Goal: Navigation & Orientation: Understand site structure

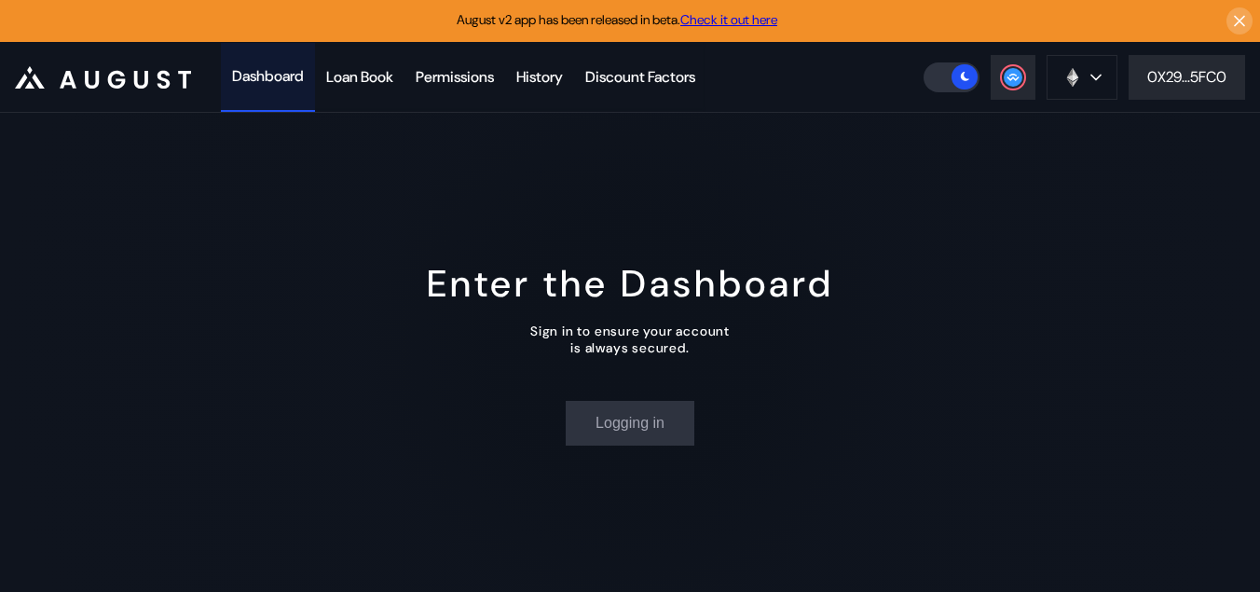
scroll to position [53, 0]
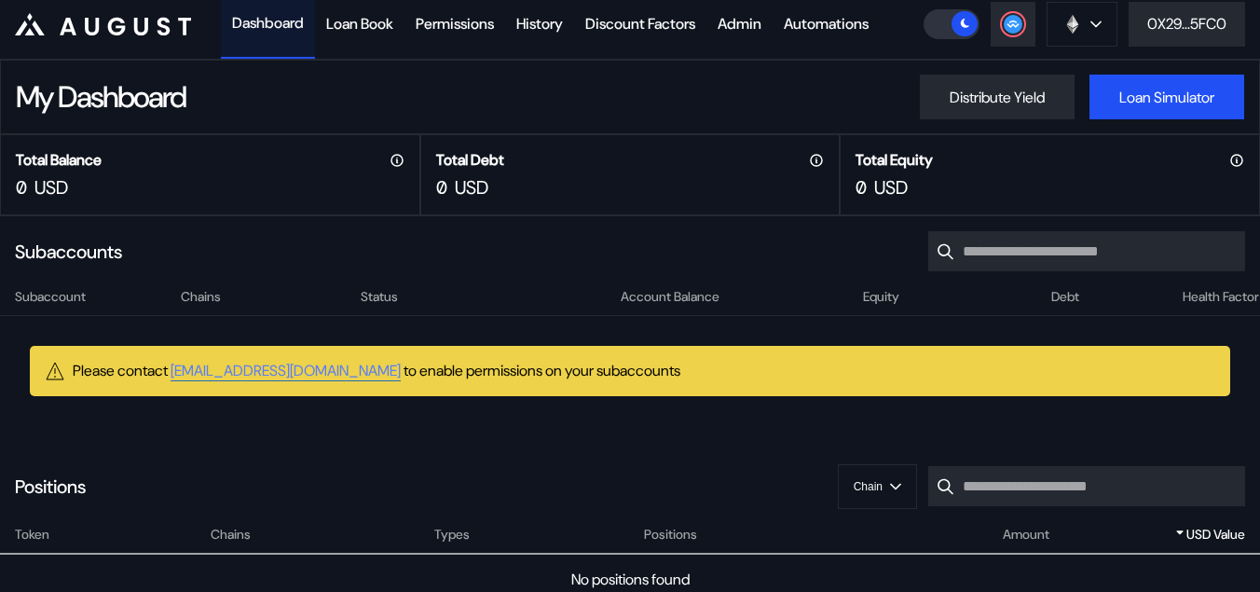
click at [1062, 48] on header ".cls-1 { fill: #fff; stroke-width: 0px; } Dashboard Loan Book Permissions Histo…" at bounding box center [630, 24] width 1260 height 71
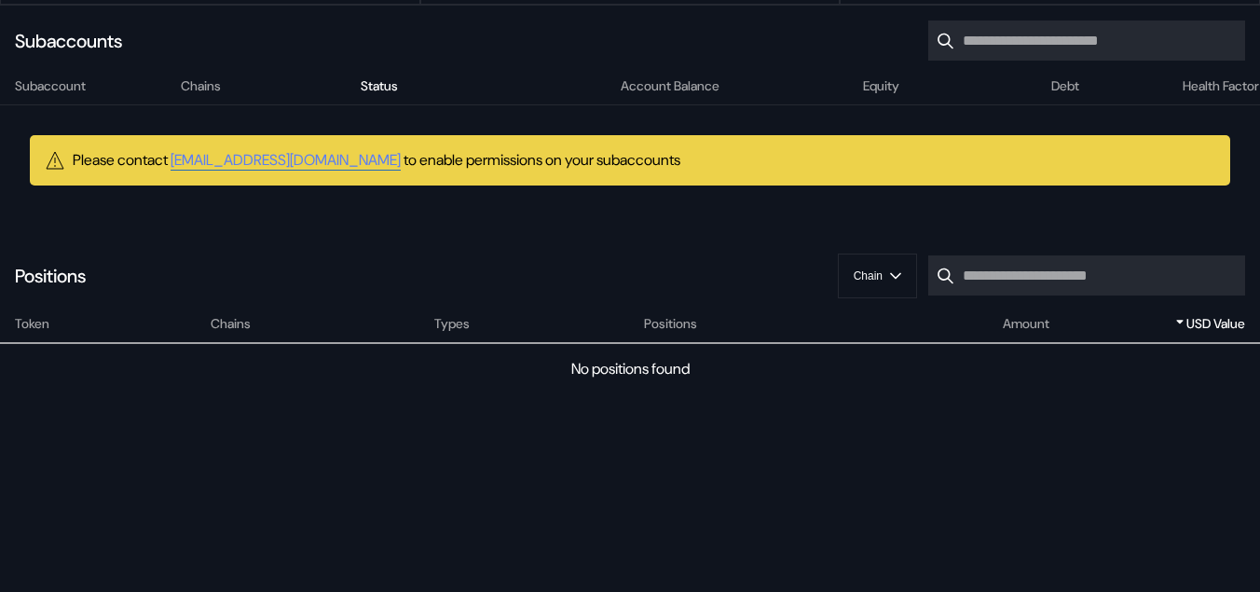
scroll to position [0, 0]
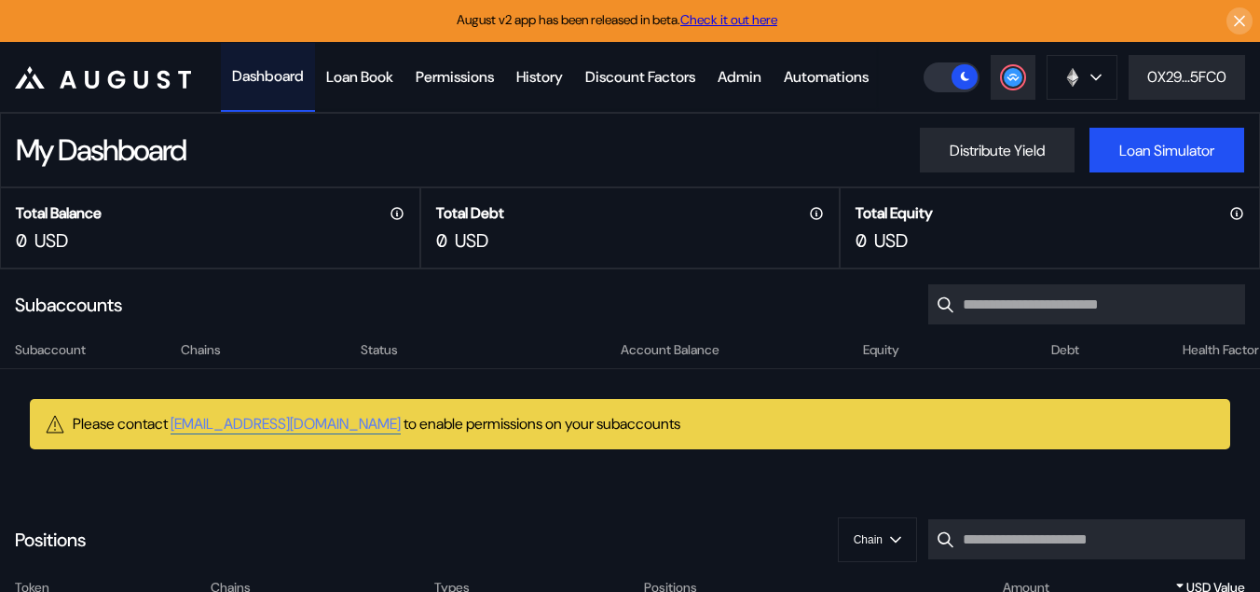
click at [520, 454] on div "Subaccount Chains Status Account Balance Equity Debt Health Factor Please conta…" at bounding box center [630, 413] width 1260 height 148
click at [1242, 21] on icon at bounding box center [1240, 21] width 18 height 19
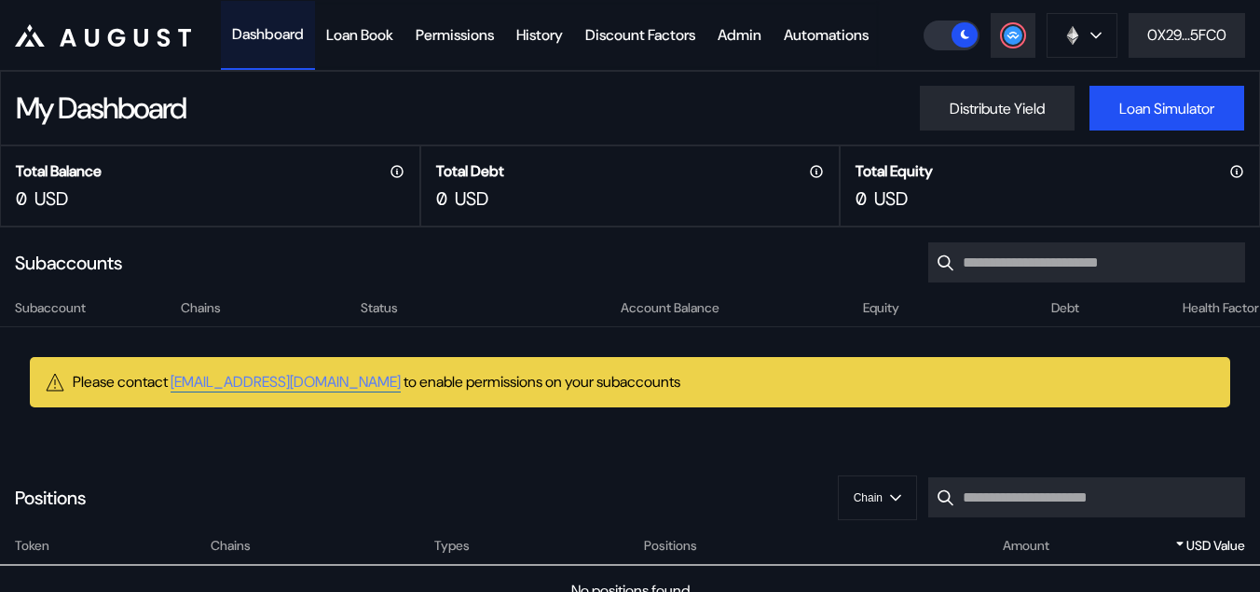
click at [594, 156] on div "Total Debt 0 USD" at bounding box center [630, 185] width 420 height 81
click at [1013, 45] on div at bounding box center [1013, 35] width 22 height 22
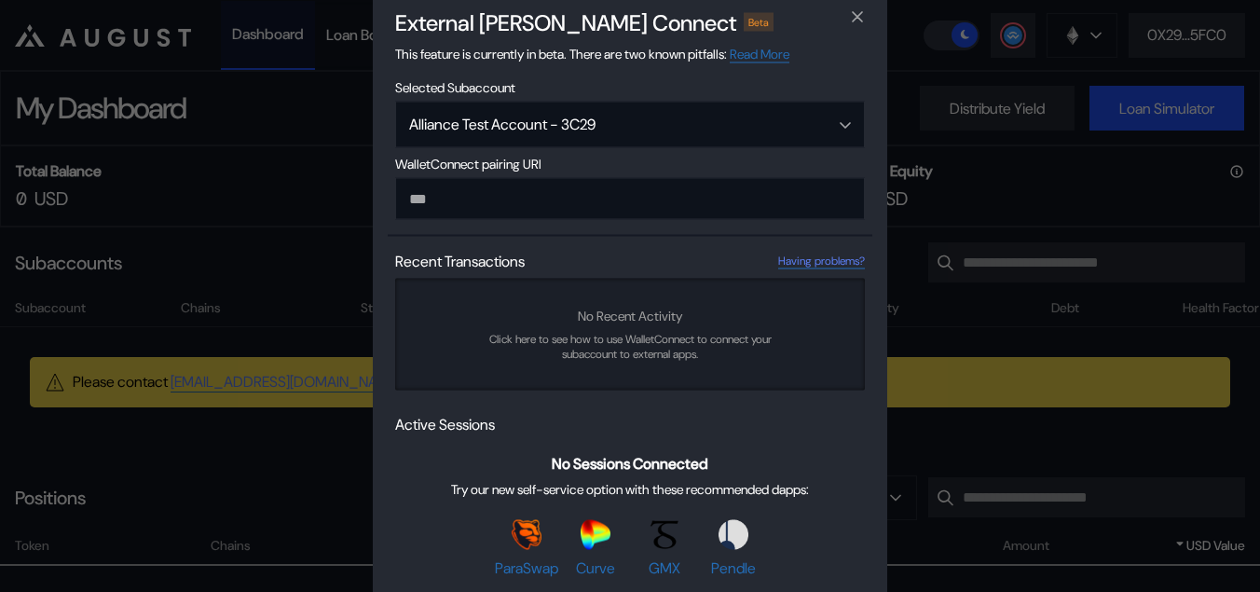
click at [1010, 50] on div "External dApp Connect Beta This feature is currently in beta. There are two kno…" at bounding box center [630, 296] width 1260 height 592
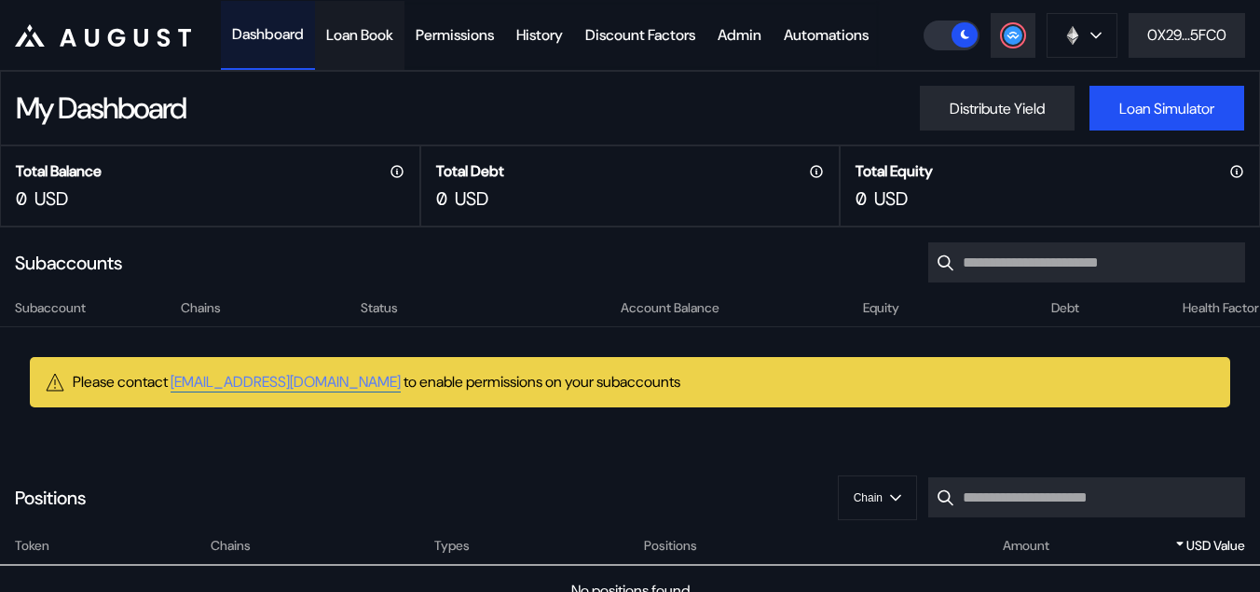
click at [375, 39] on div "Loan Book" at bounding box center [359, 35] width 67 height 20
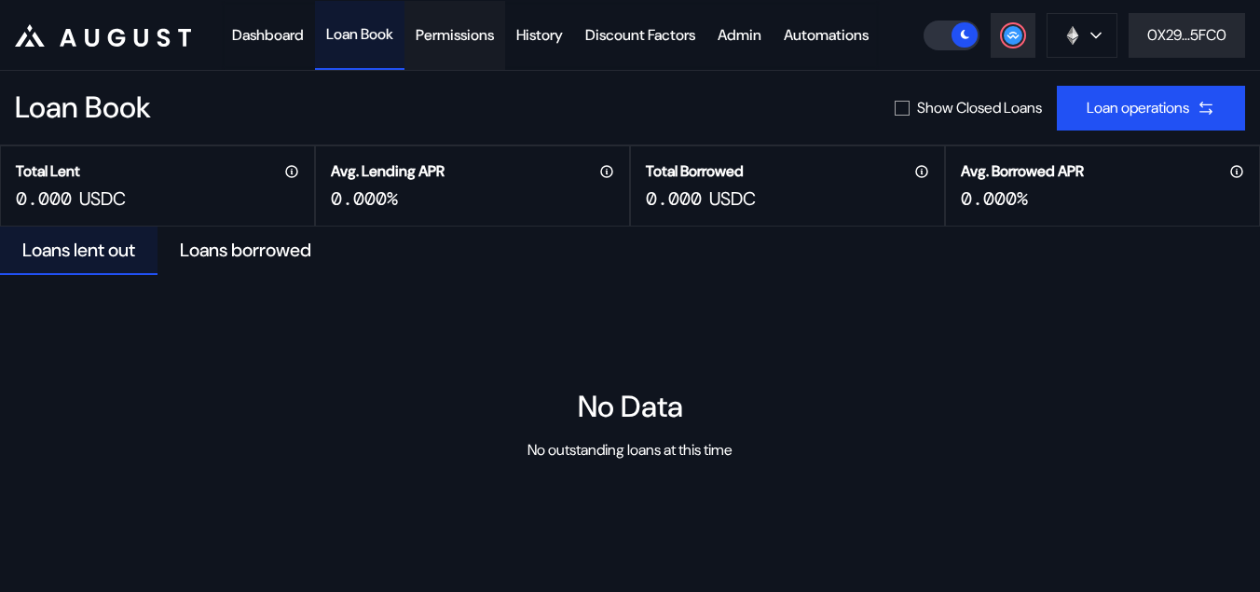
click at [493, 38] on div "Permissions" at bounding box center [455, 35] width 78 height 20
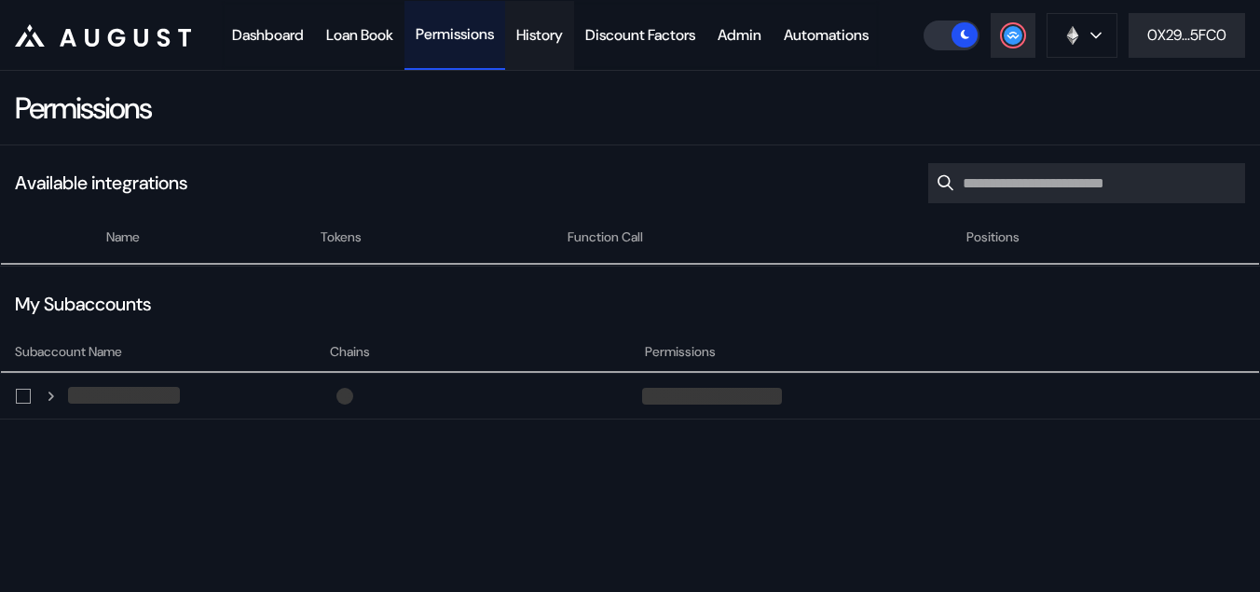
click at [563, 40] on div "History" at bounding box center [539, 35] width 47 height 20
select select "*"
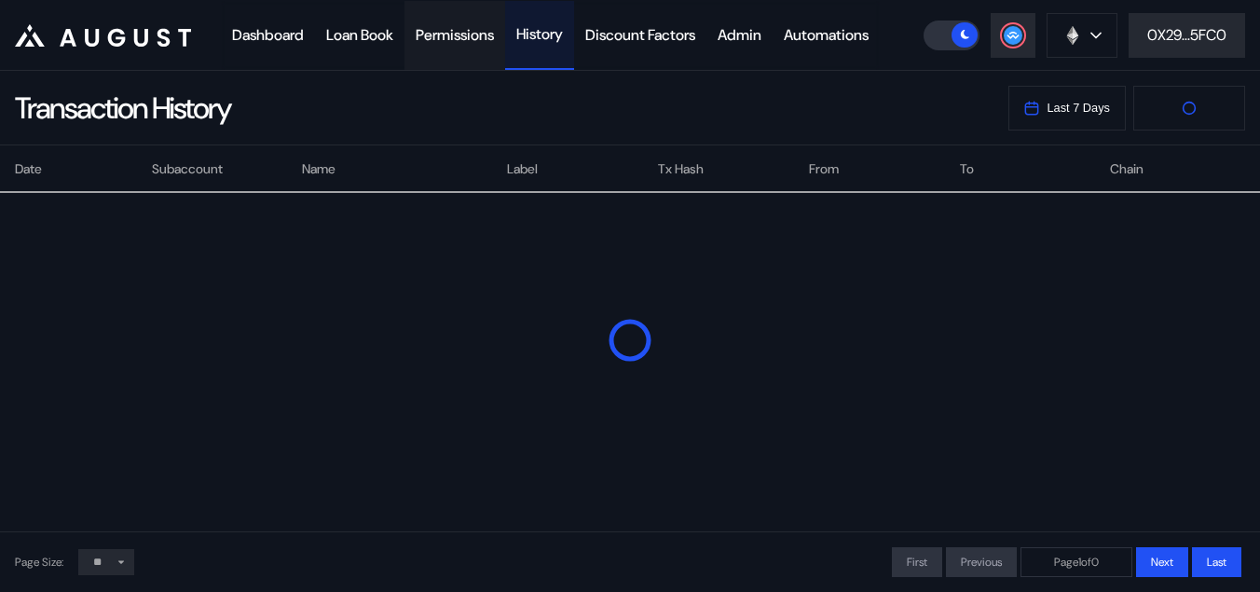
click at [463, 38] on div "Permissions" at bounding box center [455, 35] width 78 height 20
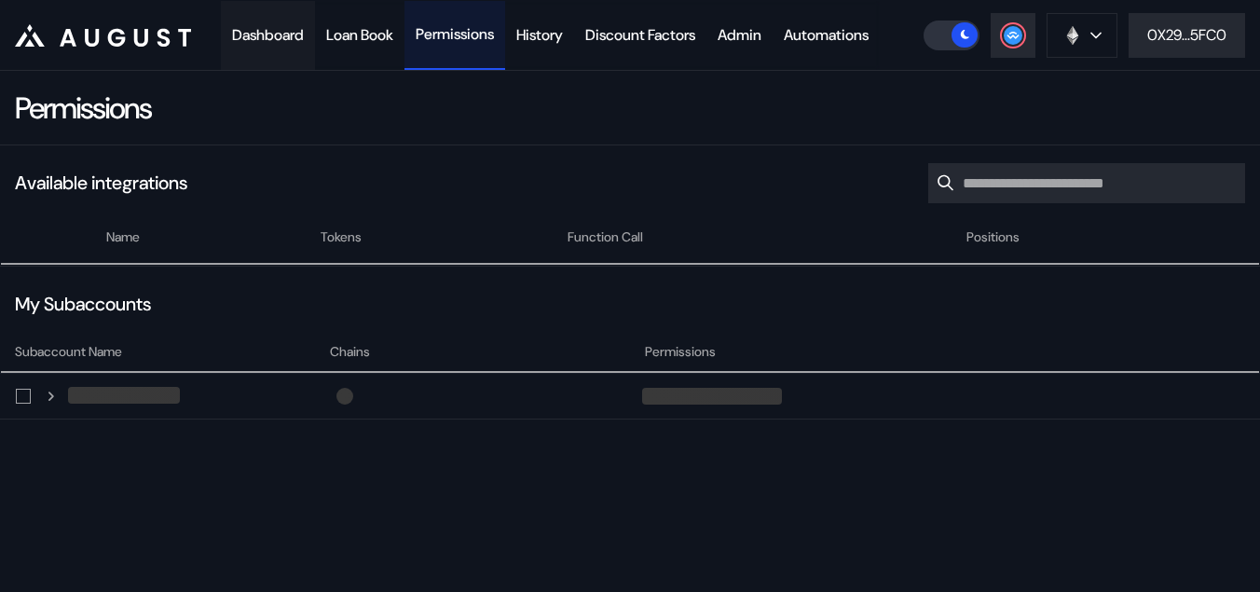
click at [267, 37] on div "Dashboard" at bounding box center [268, 35] width 72 height 20
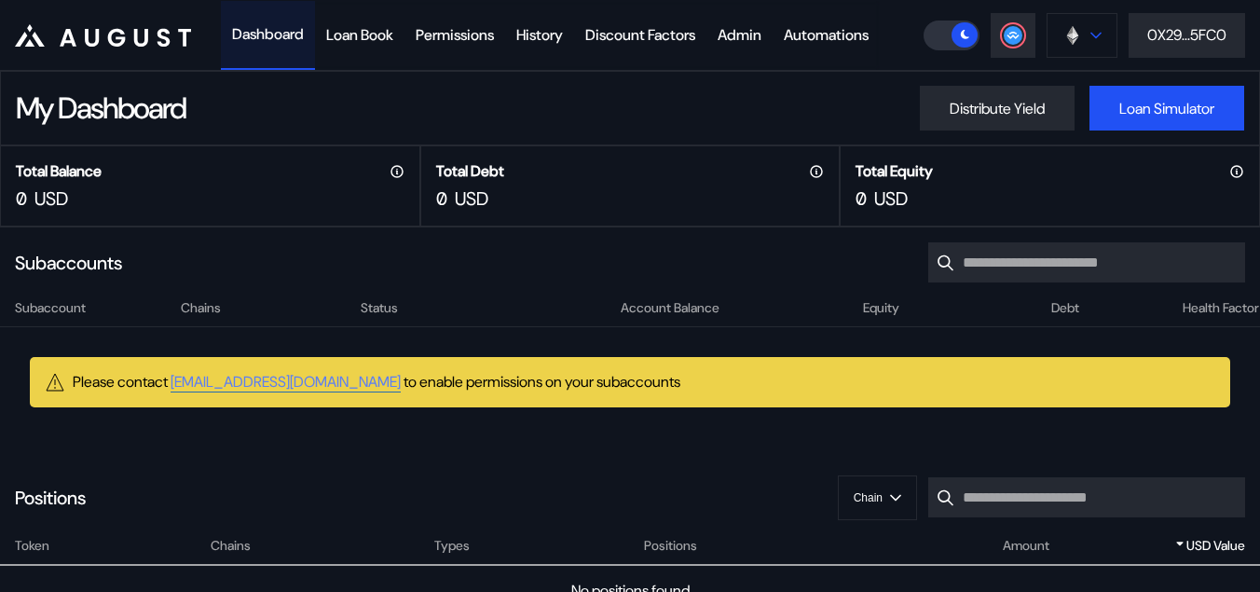
click at [1096, 41] on button at bounding box center [1082, 35] width 71 height 45
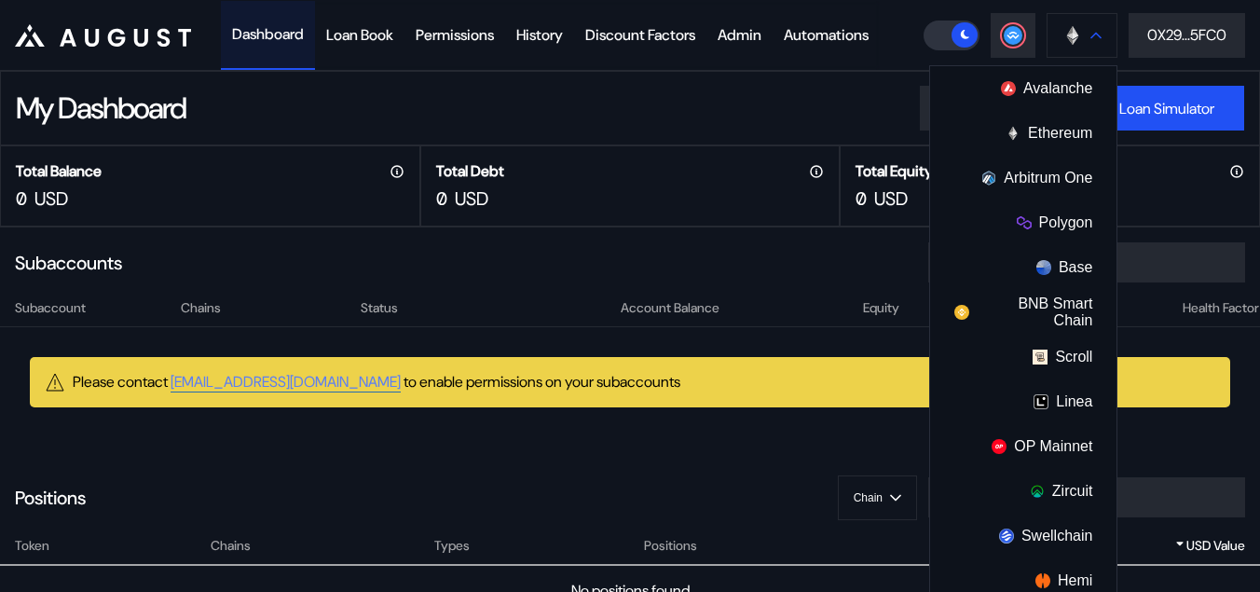
click at [1096, 41] on button at bounding box center [1082, 35] width 71 height 45
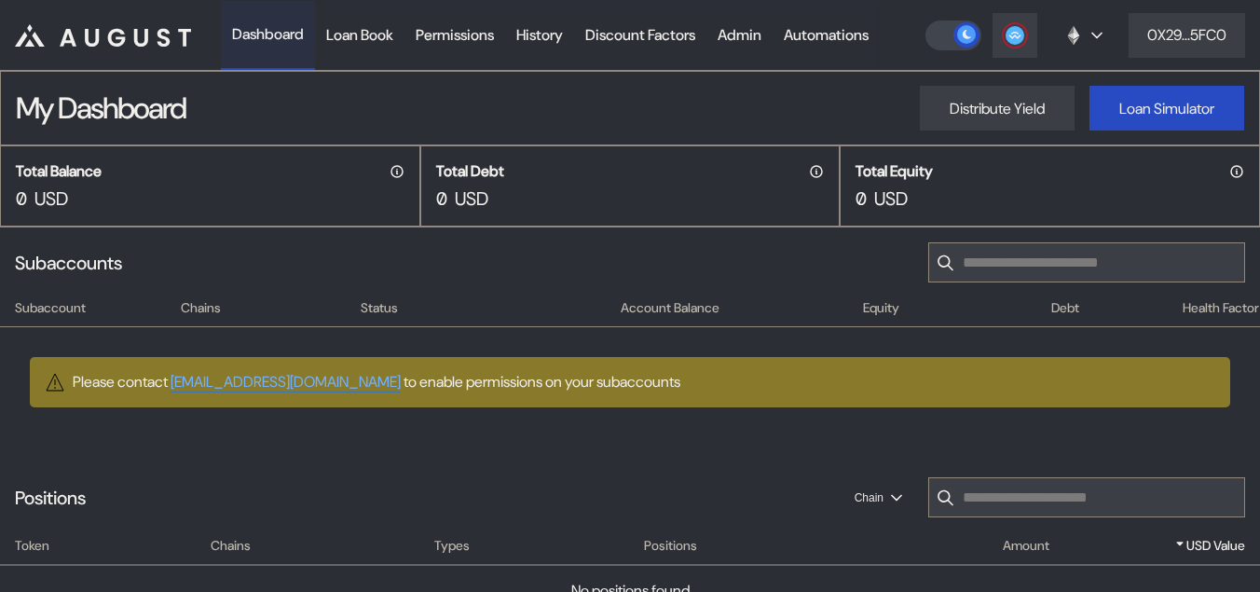
click at [708, 91] on div "My Dashboard Distribute Yield Loan Simulator" at bounding box center [630, 108] width 1260 height 75
click at [957, 34] on rect at bounding box center [966, 34] width 19 height 19
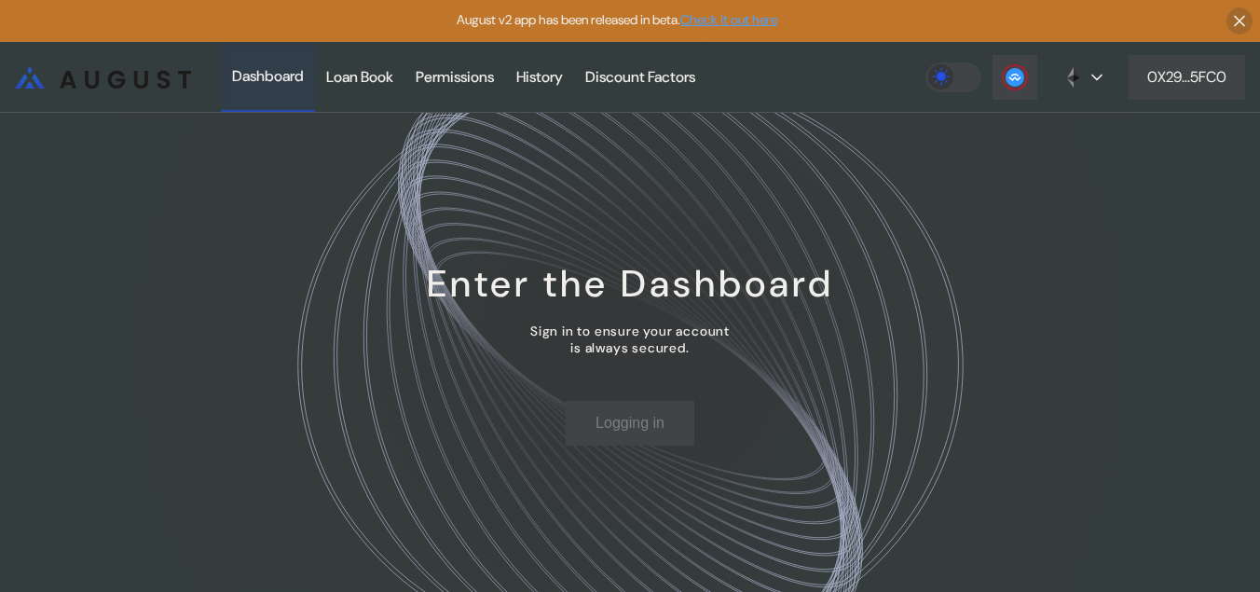
scroll to position [42, 0]
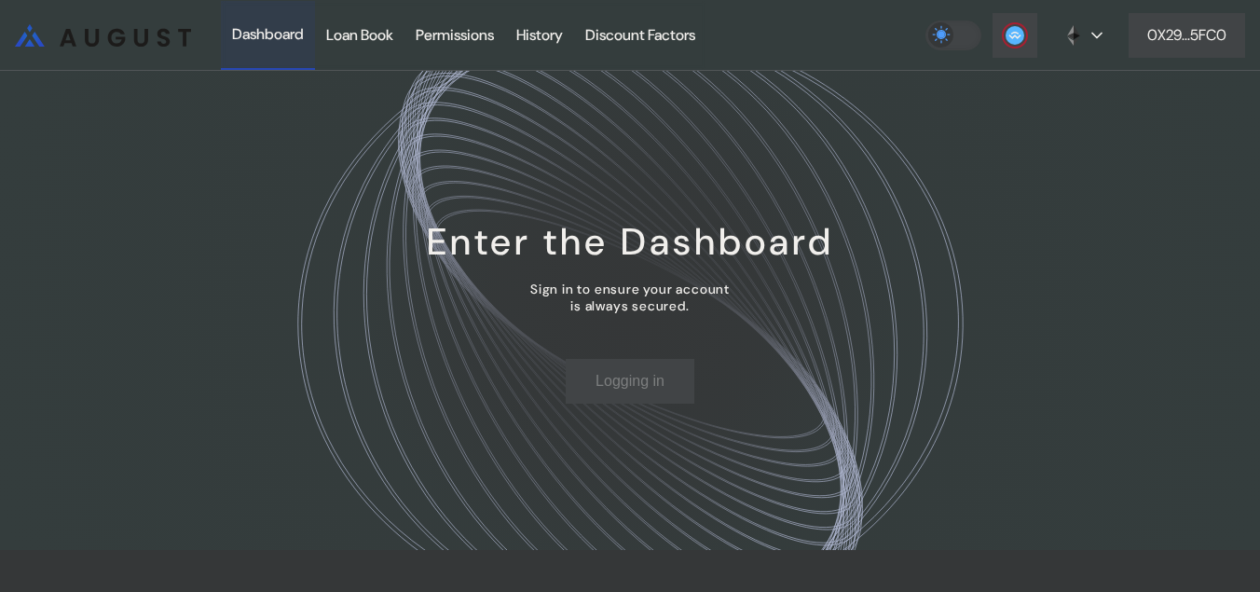
click at [952, 35] on label at bounding box center [953, 36] width 56 height 30
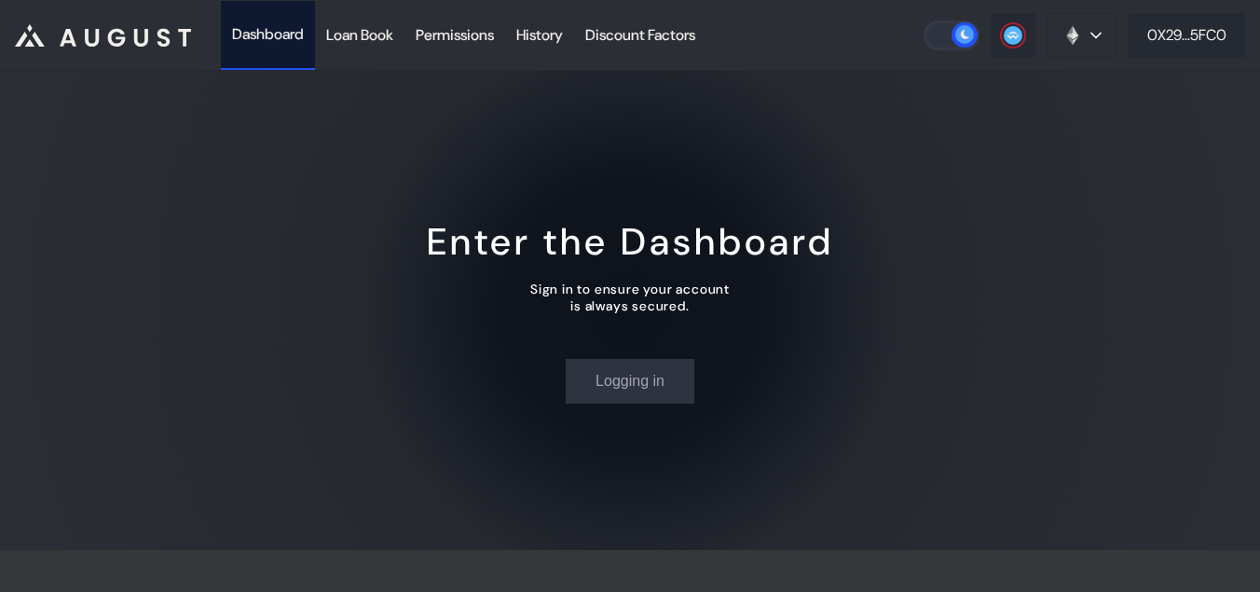
click at [955, 35] on icon at bounding box center [964, 34] width 19 height 19
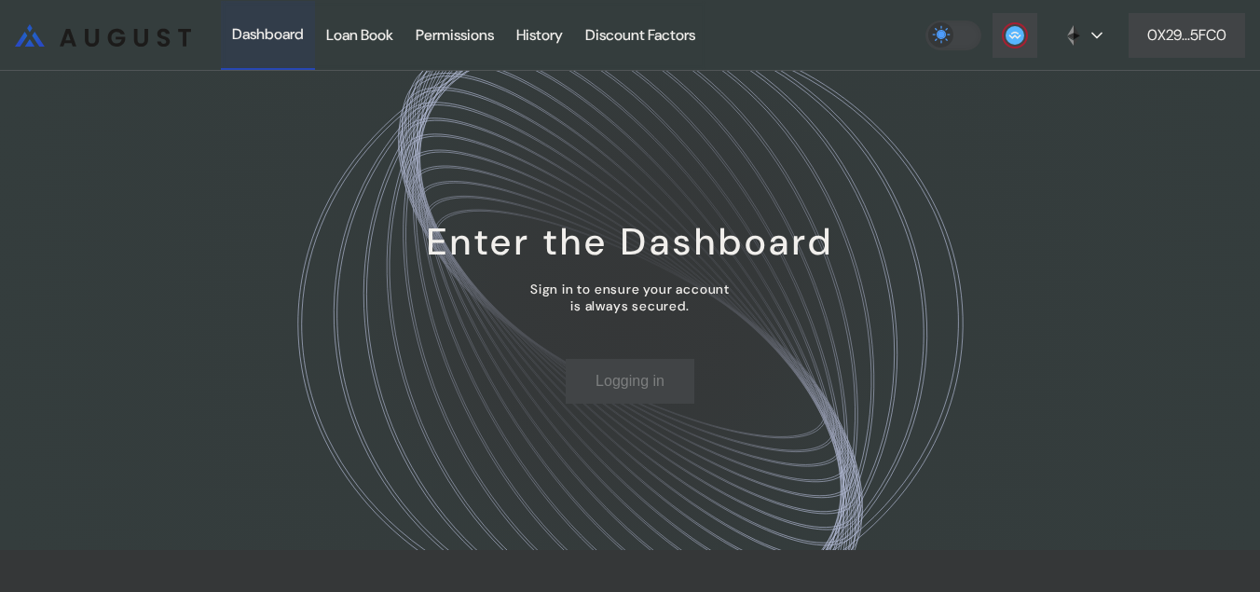
click at [952, 35] on label at bounding box center [953, 36] width 56 height 30
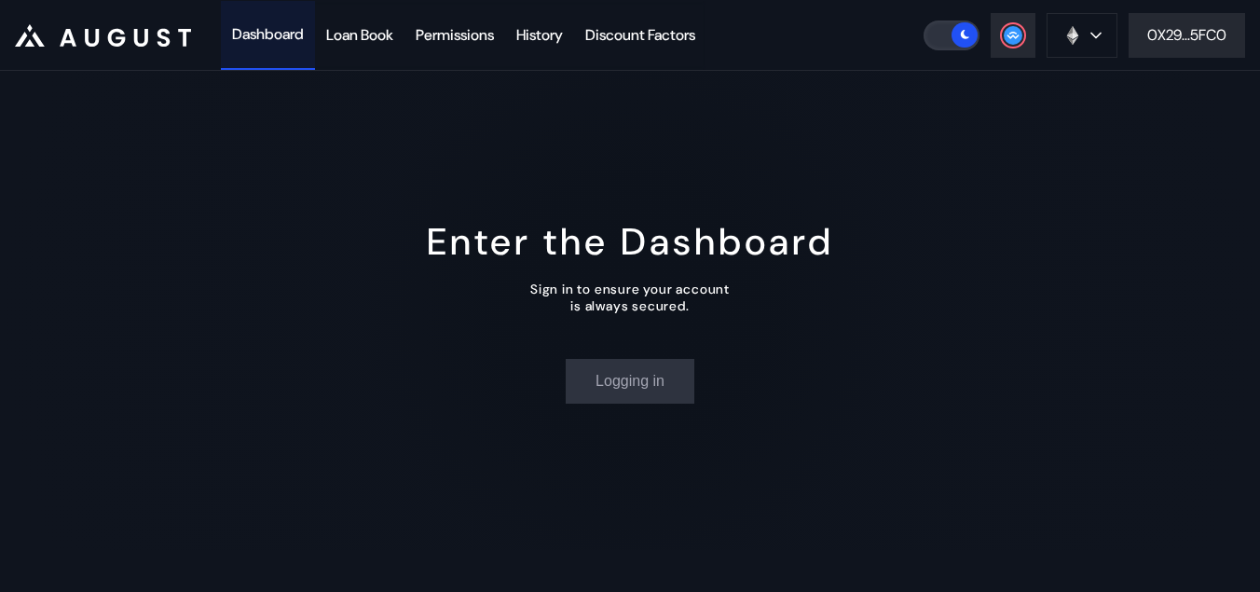
click at [966, 40] on rect at bounding box center [964, 34] width 19 height 19
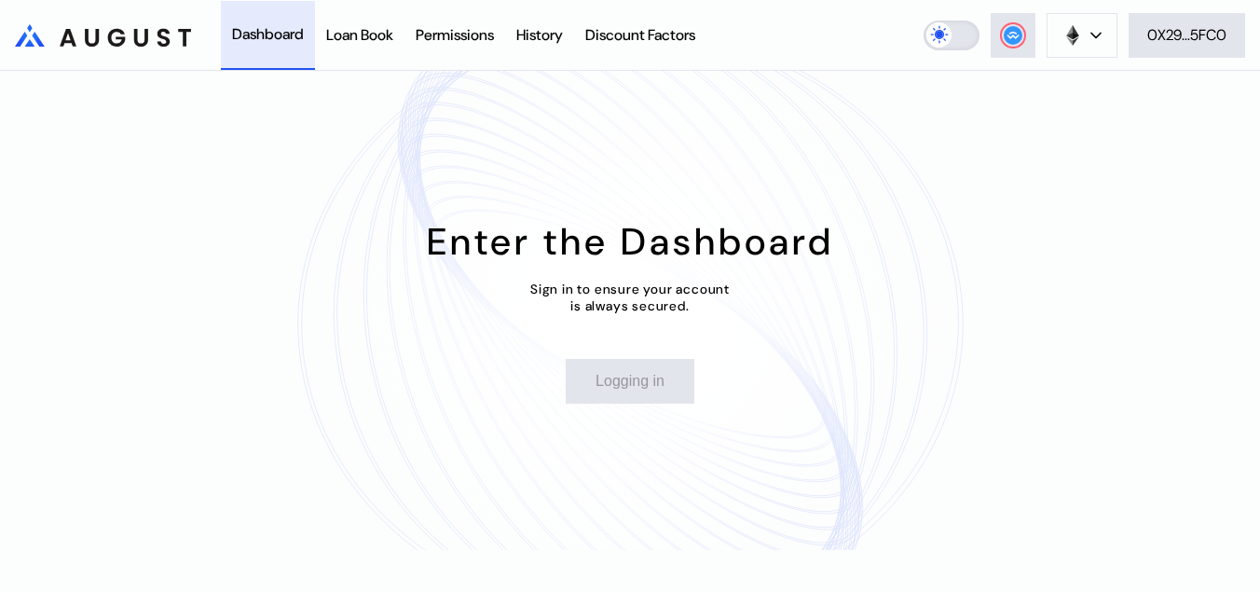
click at [966, 40] on label at bounding box center [952, 36] width 56 height 30
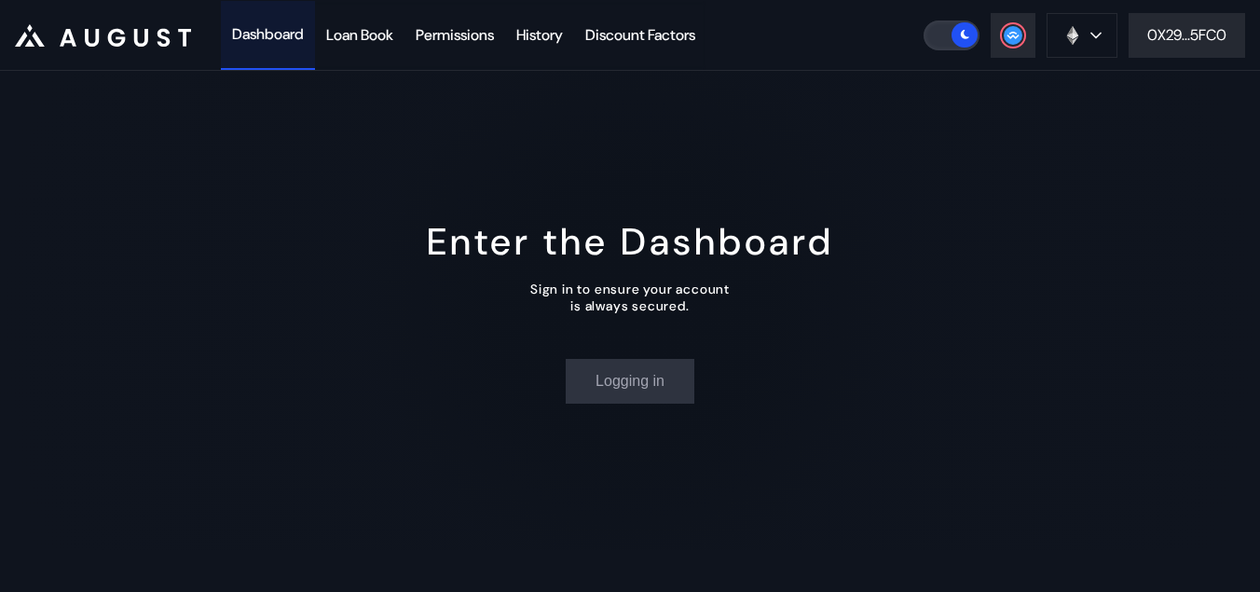
click at [946, 48] on label at bounding box center [952, 36] width 56 height 30
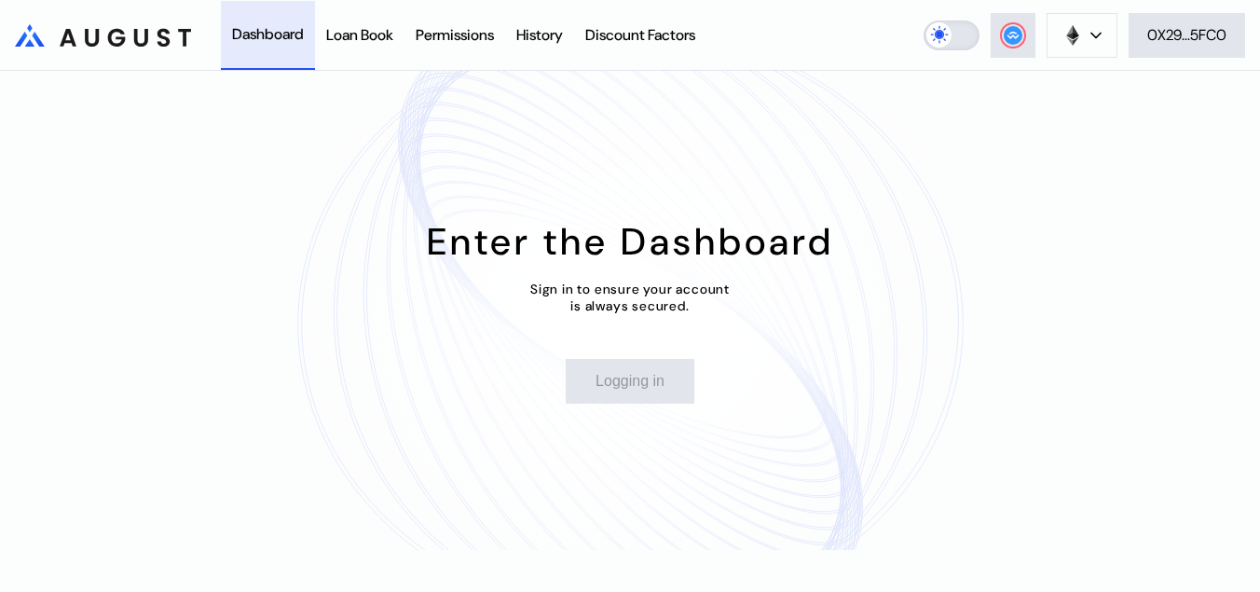
click at [946, 48] on label at bounding box center [952, 36] width 56 height 30
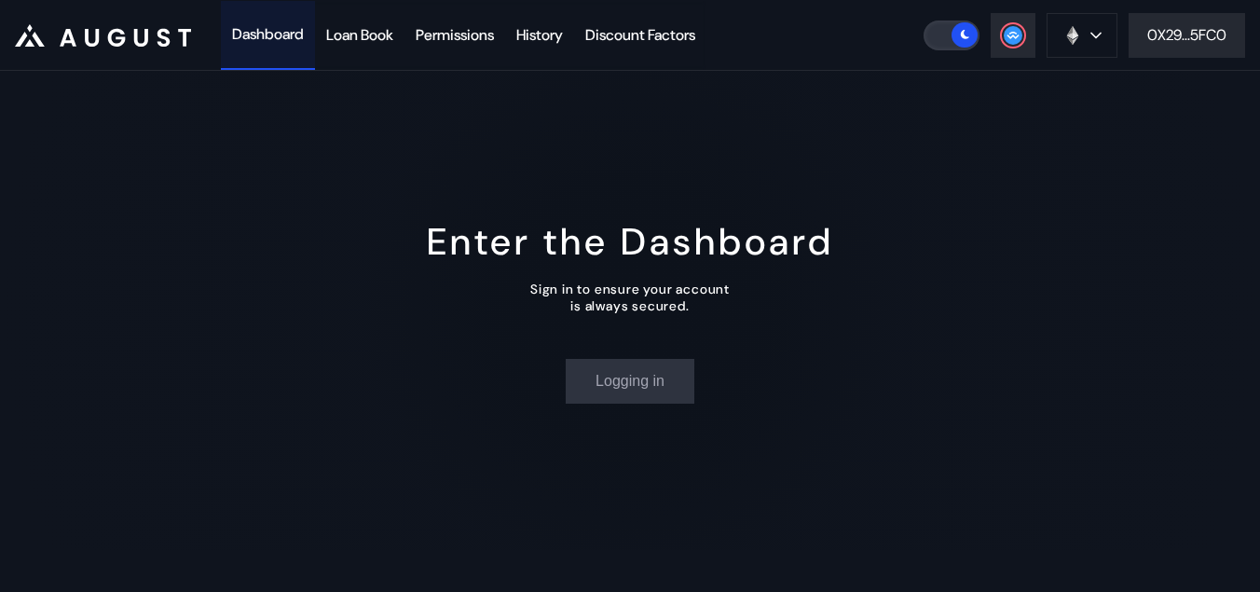
click at [946, 48] on label at bounding box center [952, 36] width 56 height 30
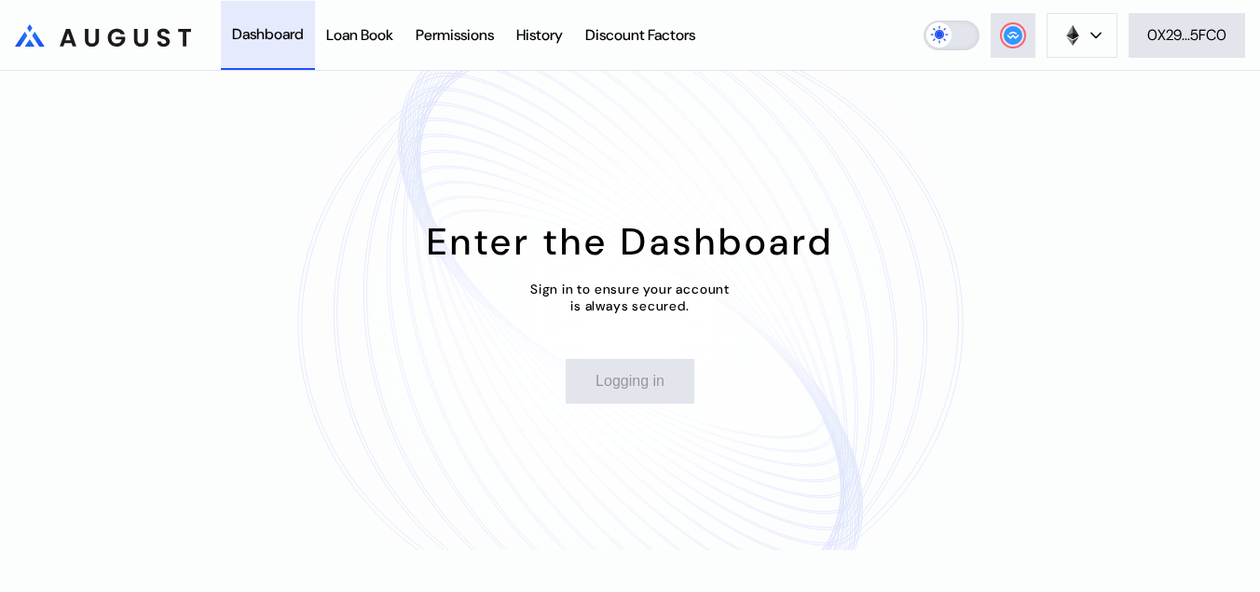
click at [946, 48] on label at bounding box center [952, 36] width 56 height 30
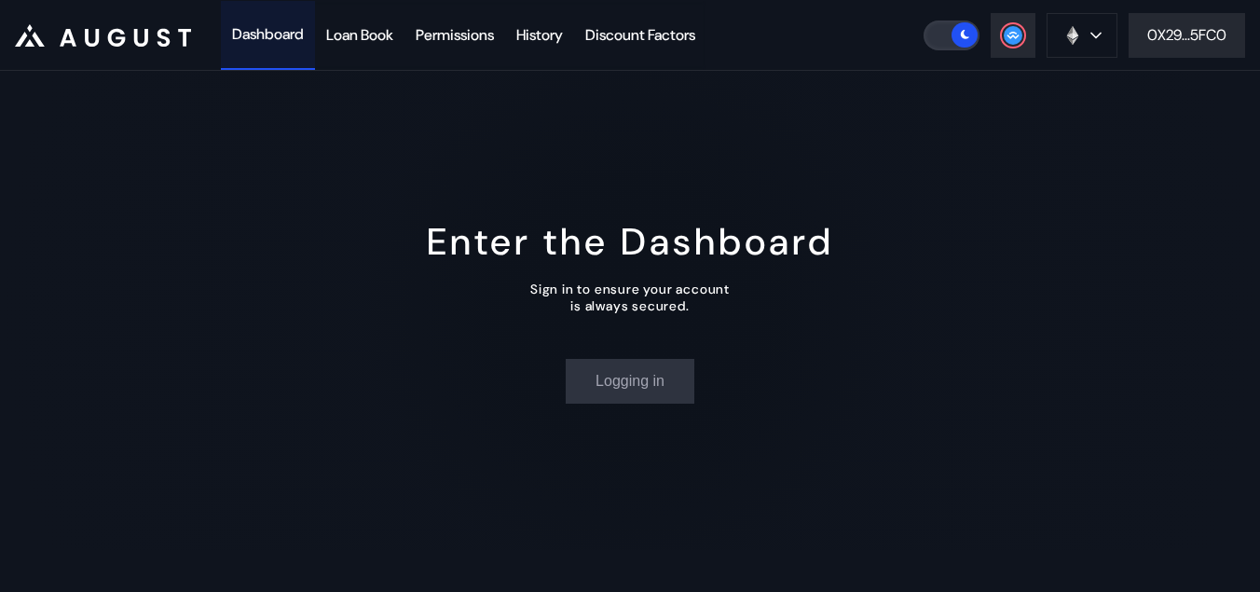
click at [946, 48] on label at bounding box center [952, 36] width 56 height 30
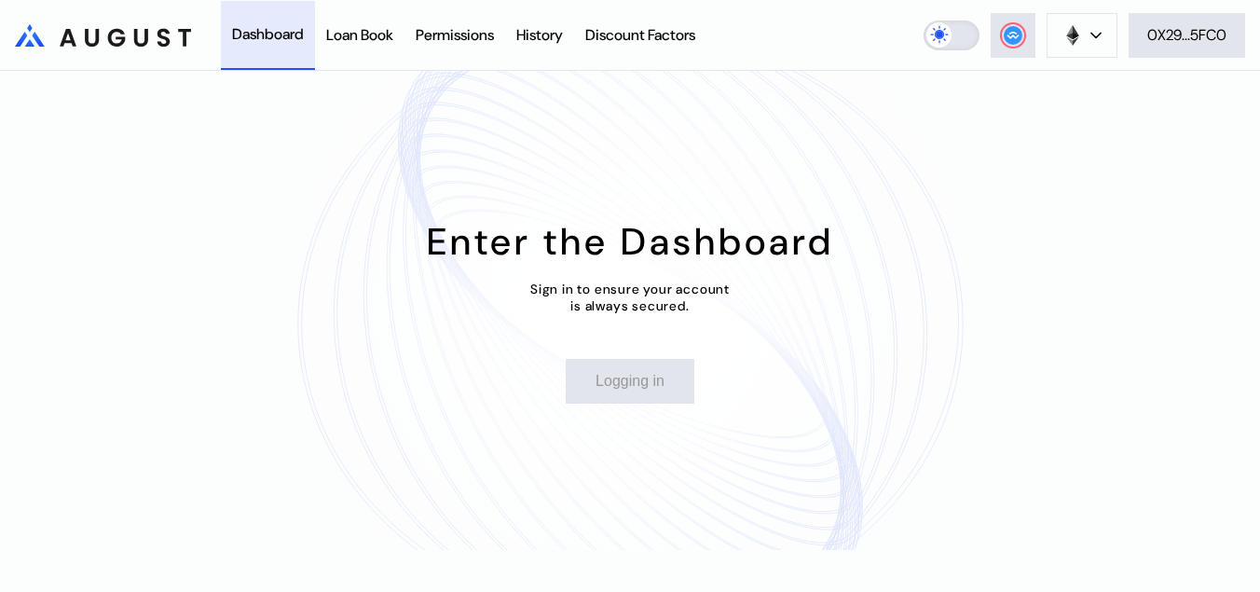
click at [946, 48] on label at bounding box center [952, 36] width 56 height 30
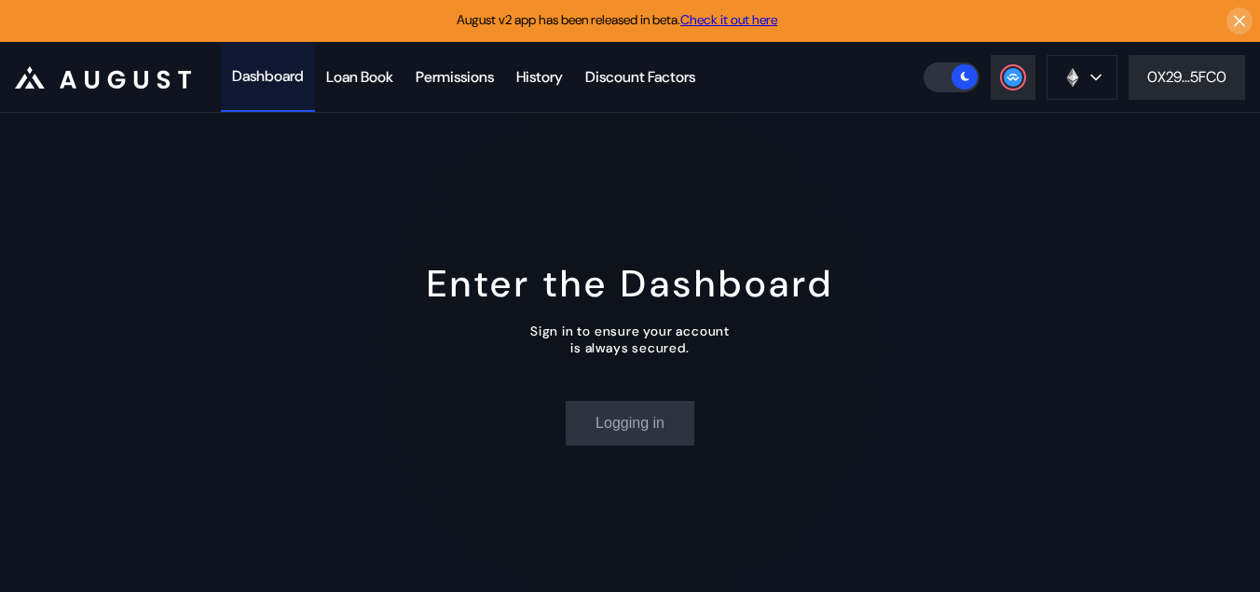
click at [738, 22] on link "Check it out here" at bounding box center [728, 19] width 97 height 17
